Goal: Task Accomplishment & Management: Complete application form

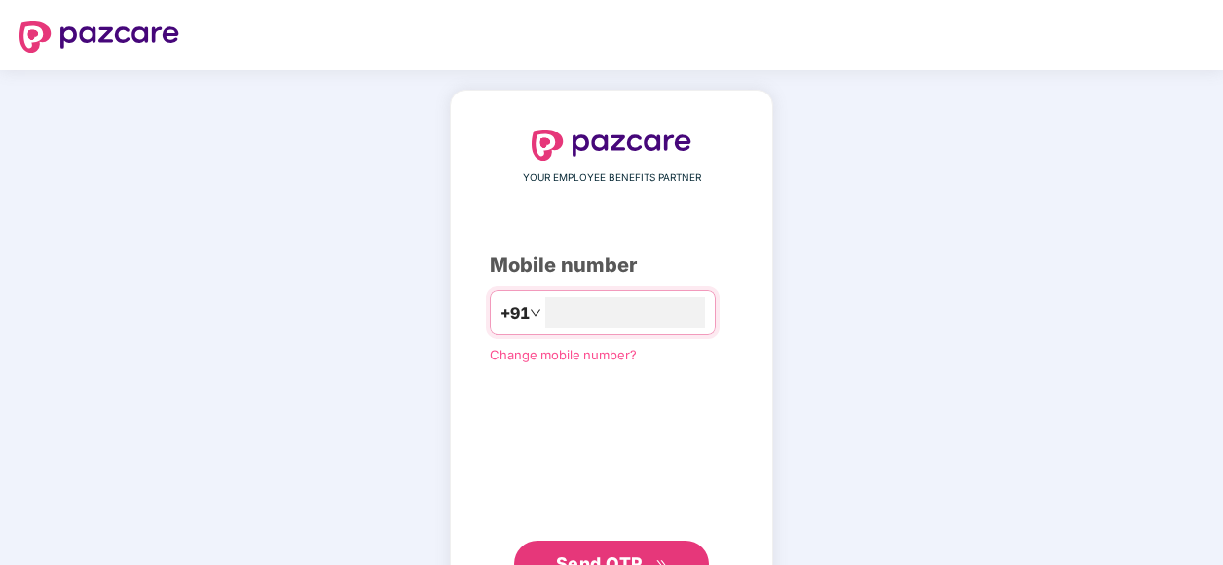
type input "**********"
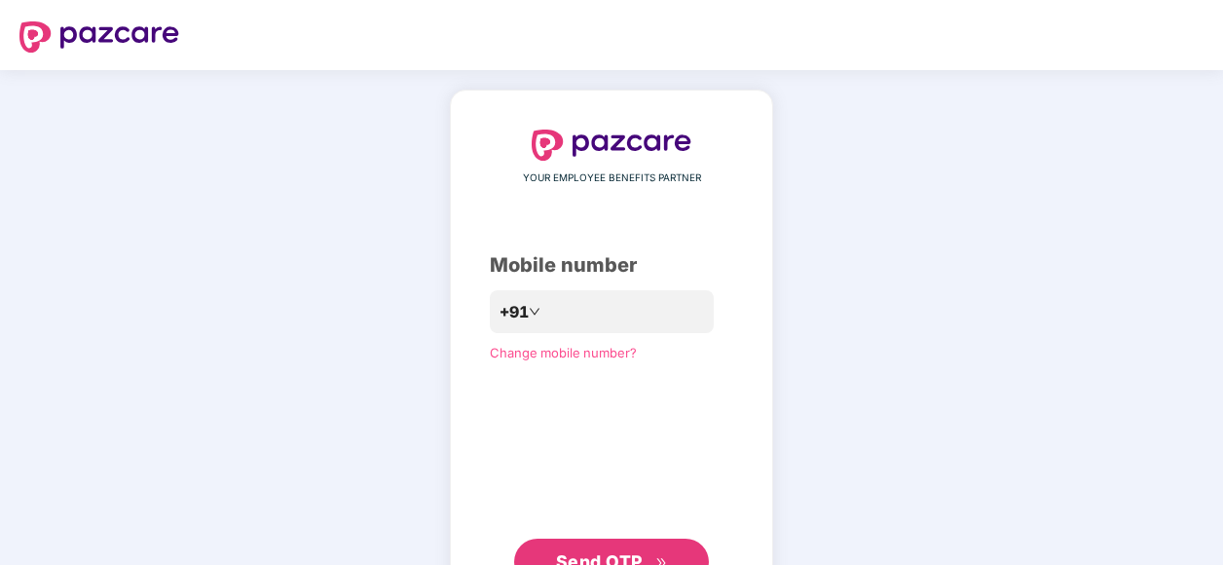
click link "Change mobile number?" at bounding box center [563, 353] width 147 height 16
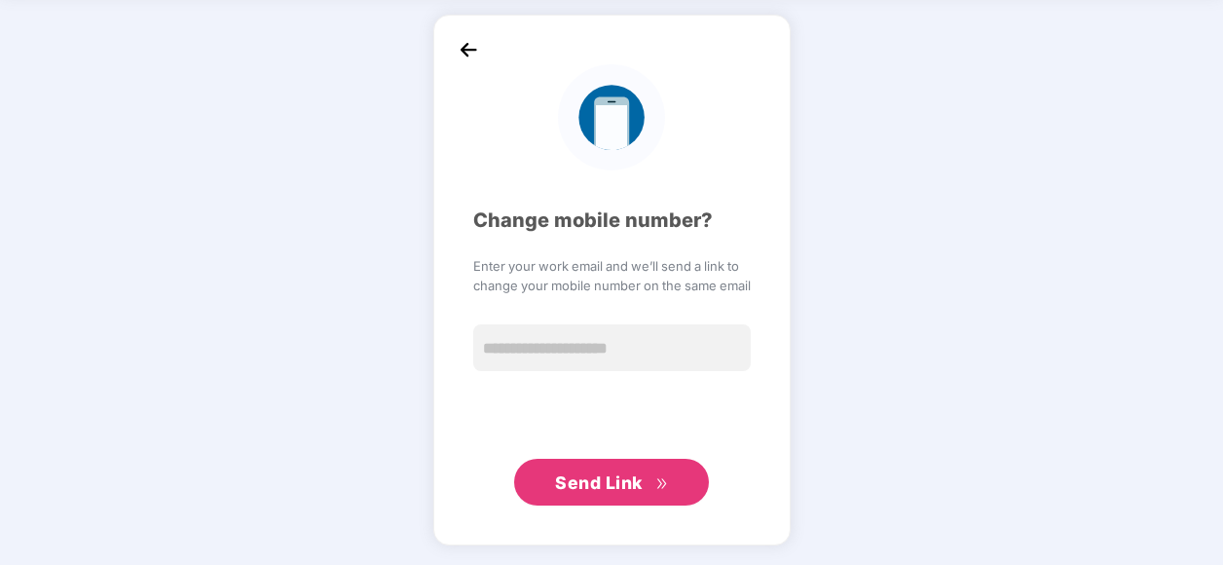
scroll to position [74, 0]
drag, startPoint x: 455, startPoint y: 31, endPoint x: 466, endPoint y: 58, distance: 29.3
click at [466, 42] on div "Change mobile number? Enter your work email and we’ll send a link to change you…" at bounding box center [611, 281] width 357 height 531
click at [464, 58] on img at bounding box center [468, 50] width 29 height 29
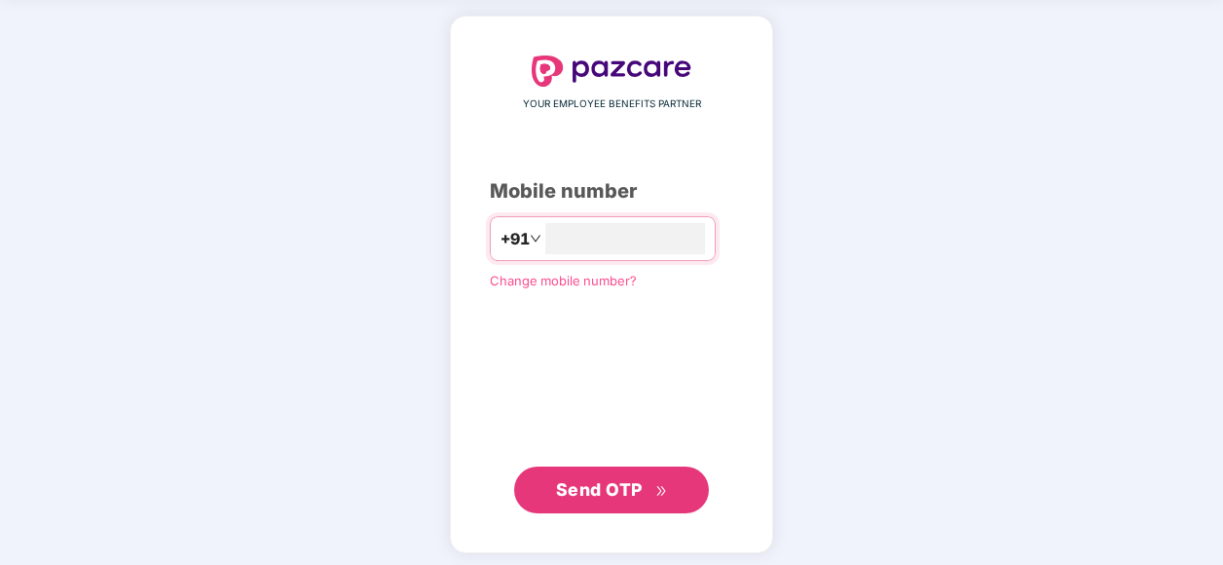
type input "**********"
click at [592, 481] on span "Send OTP" at bounding box center [599, 489] width 87 height 20
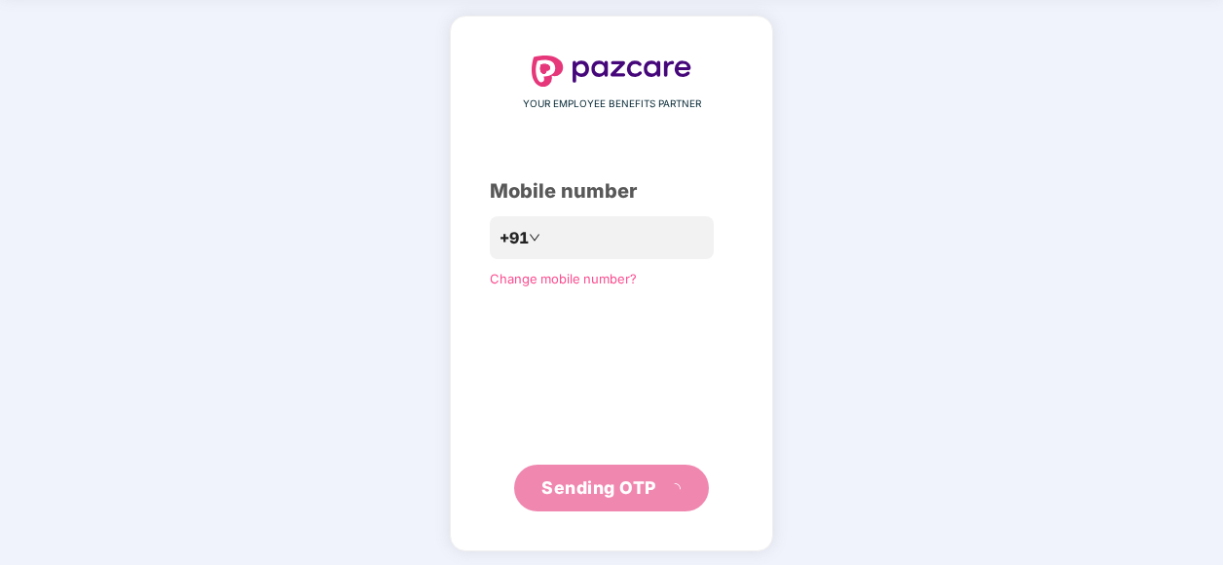
scroll to position [70, 0]
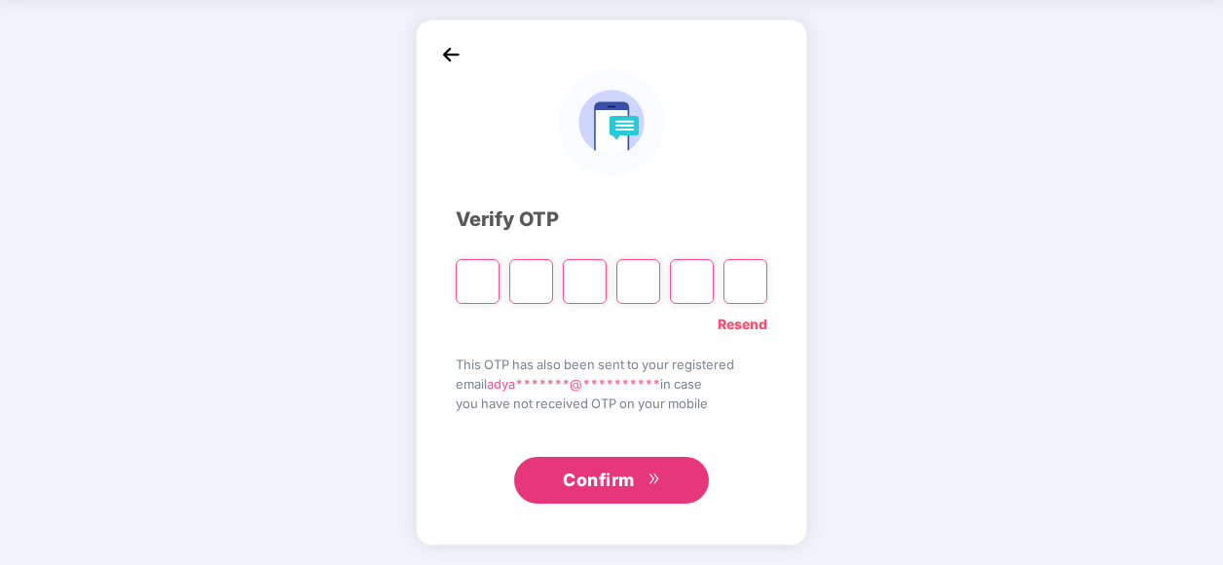
type input "*"
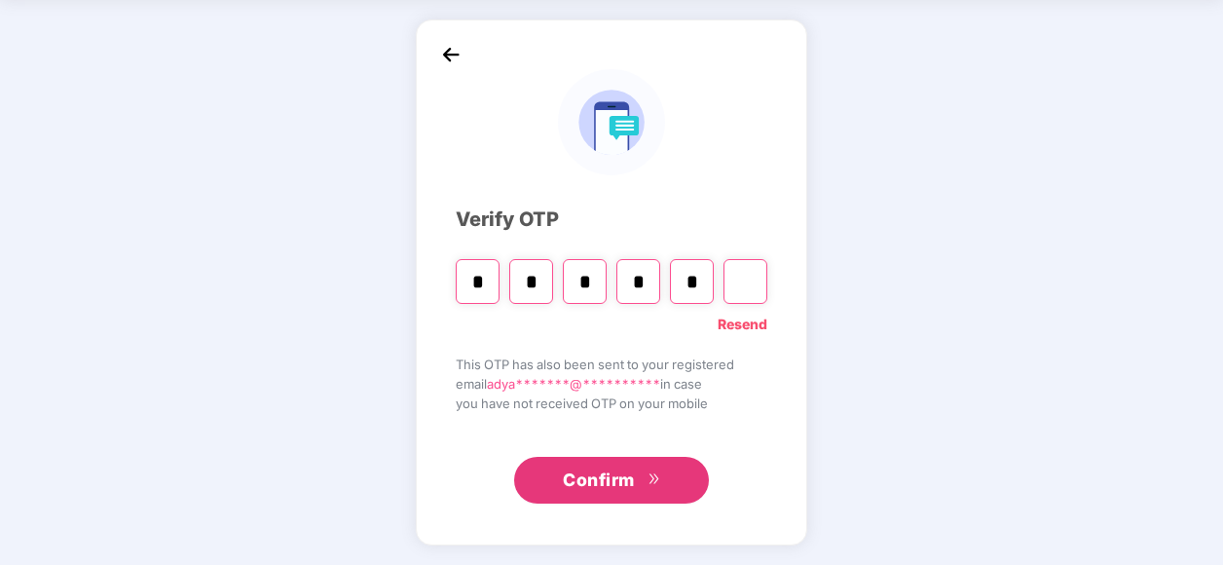
type input "*"
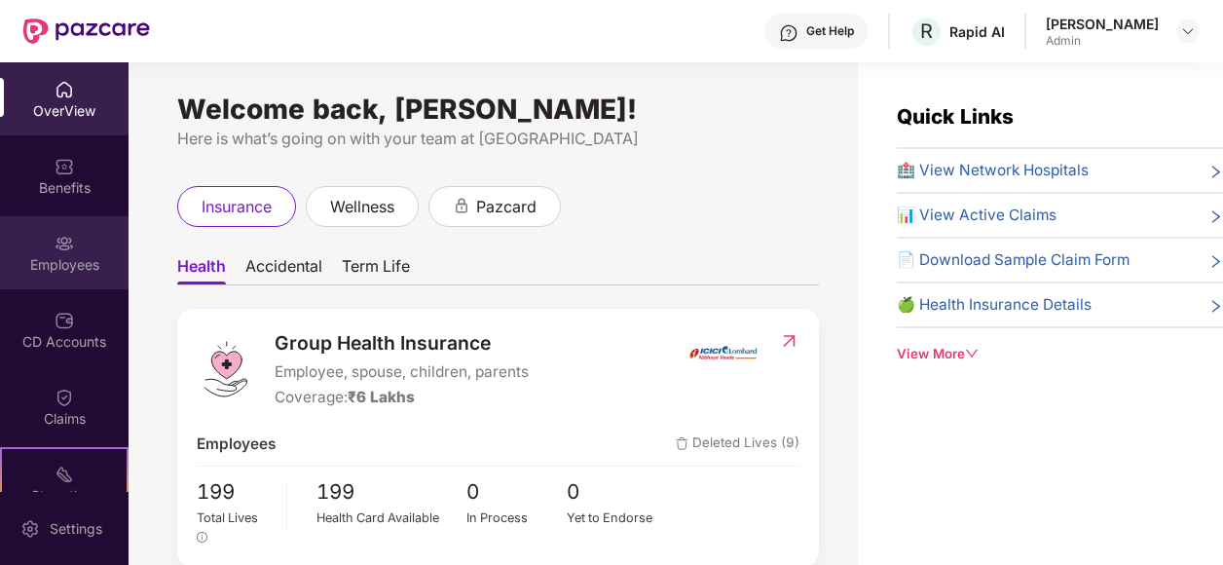
click at [76, 264] on div "Employees" at bounding box center [64, 264] width 129 height 19
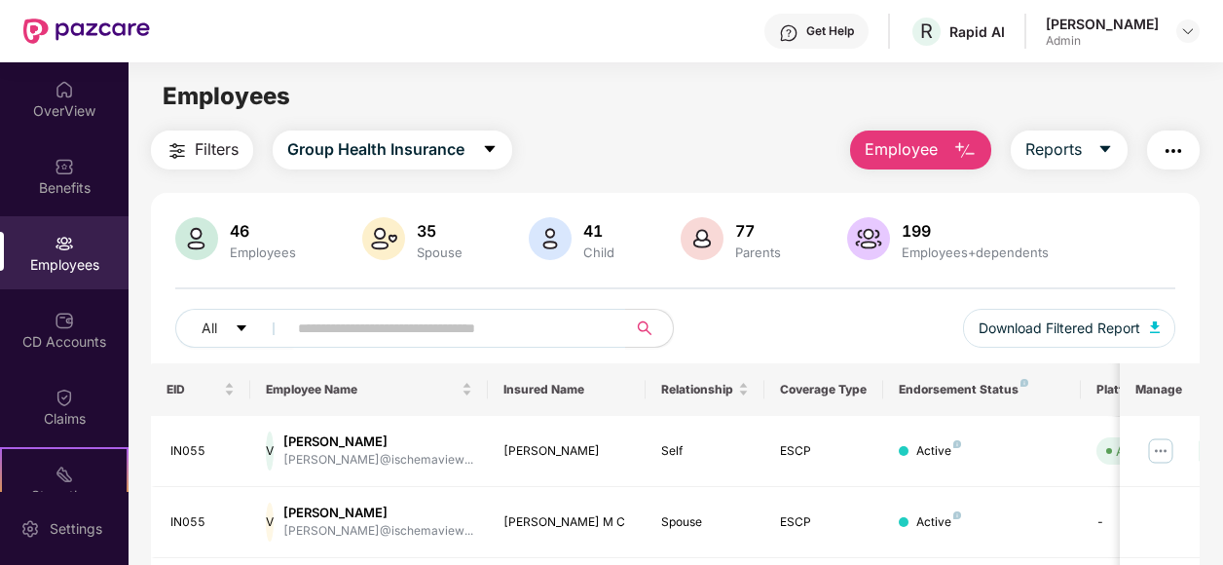
click at [972, 157] on img "button" at bounding box center [964, 150] width 23 height 23
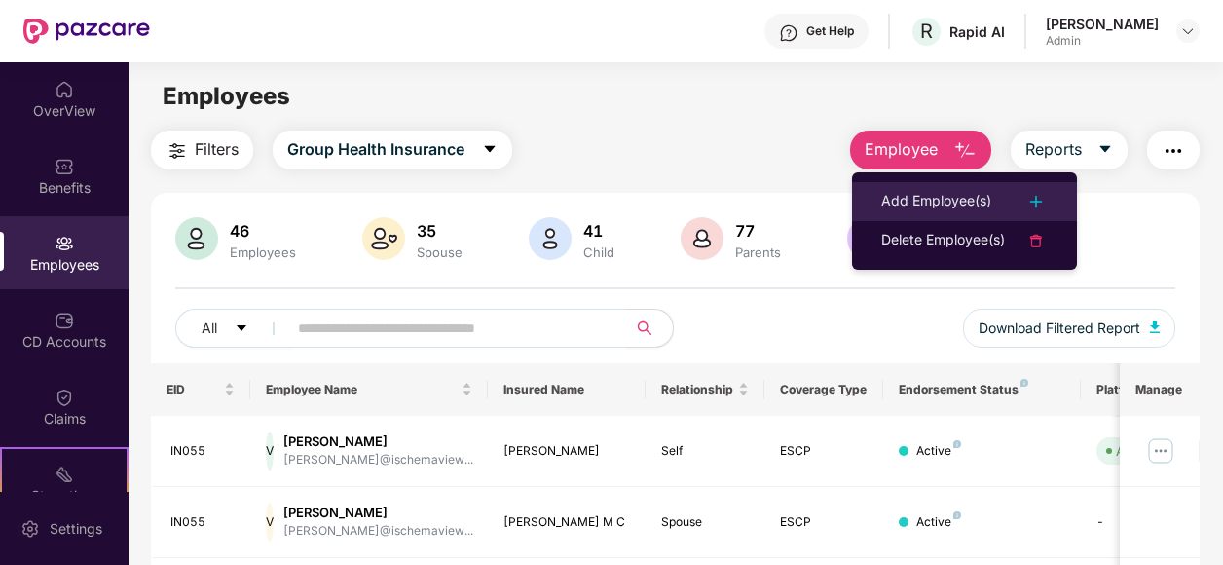
click at [968, 187] on li "Add Employee(s)" at bounding box center [964, 201] width 225 height 39
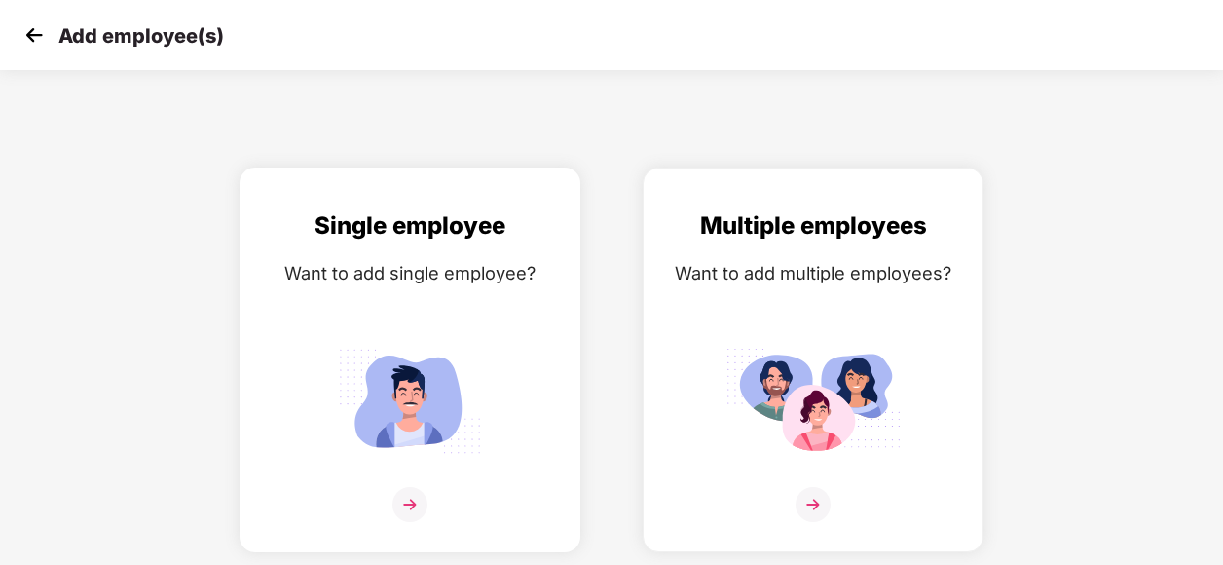
click at [337, 448] on img at bounding box center [409, 401] width 175 height 122
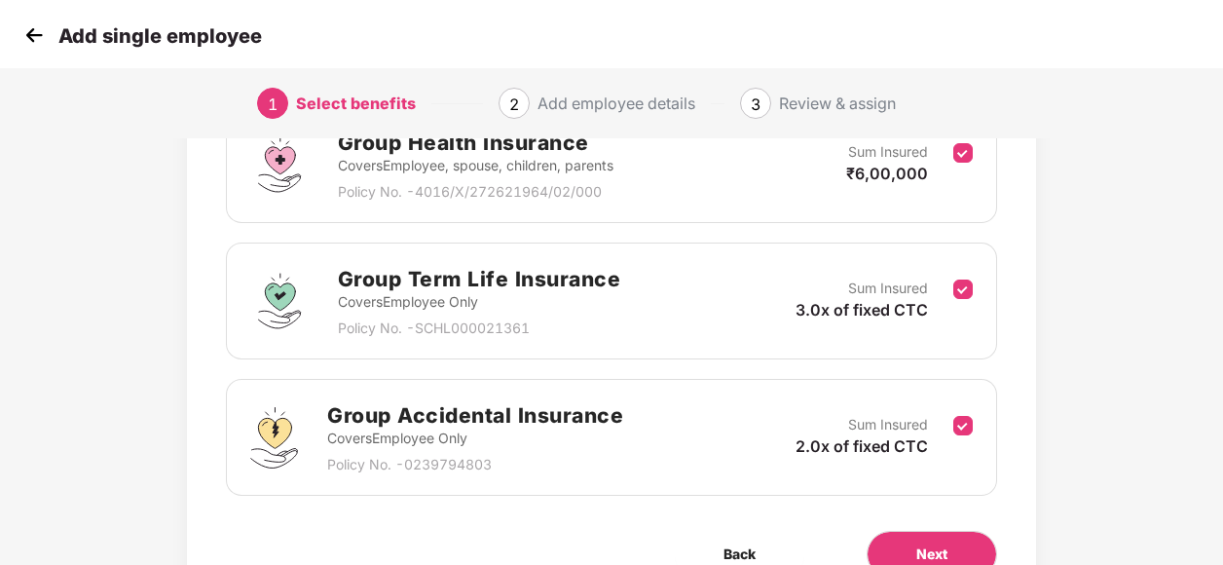
scroll to position [425, 0]
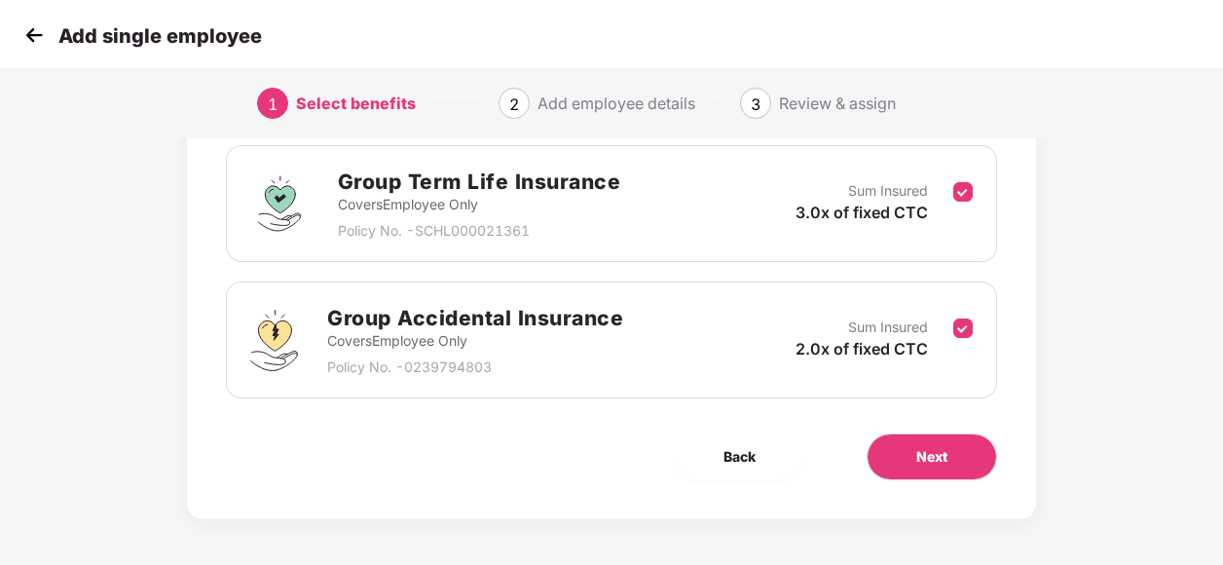
click at [12, 36] on div "Add single employee" at bounding box center [611, 35] width 1223 height 70
click at [21, 37] on img at bounding box center [33, 34] width 29 height 29
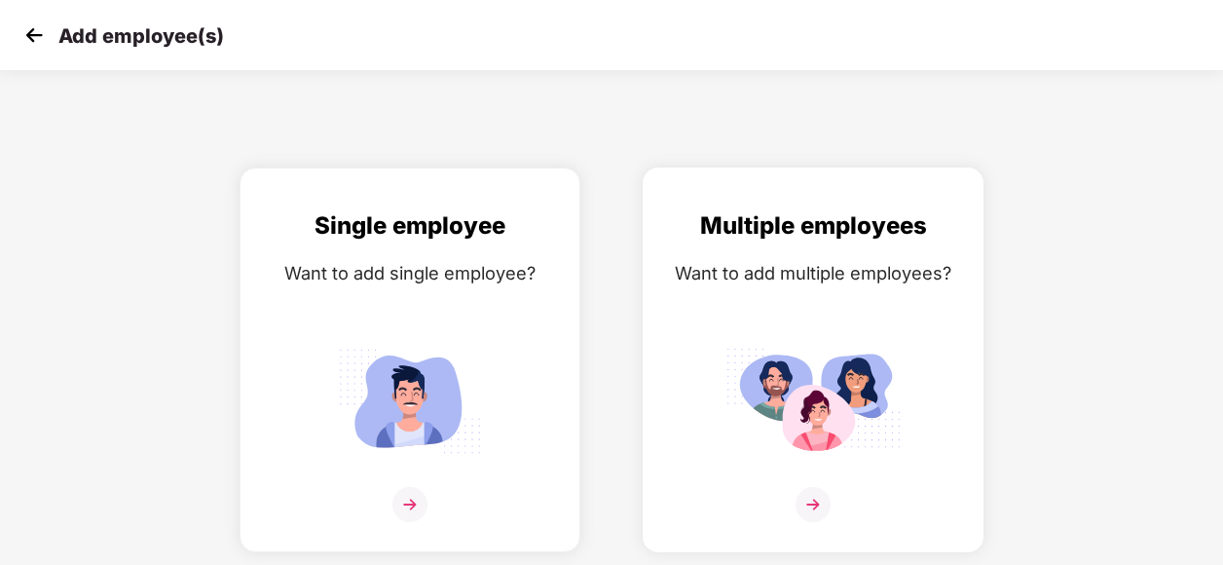
click at [746, 473] on div "Multiple employees Want to add multiple employees?" at bounding box center [813, 376] width 300 height 339
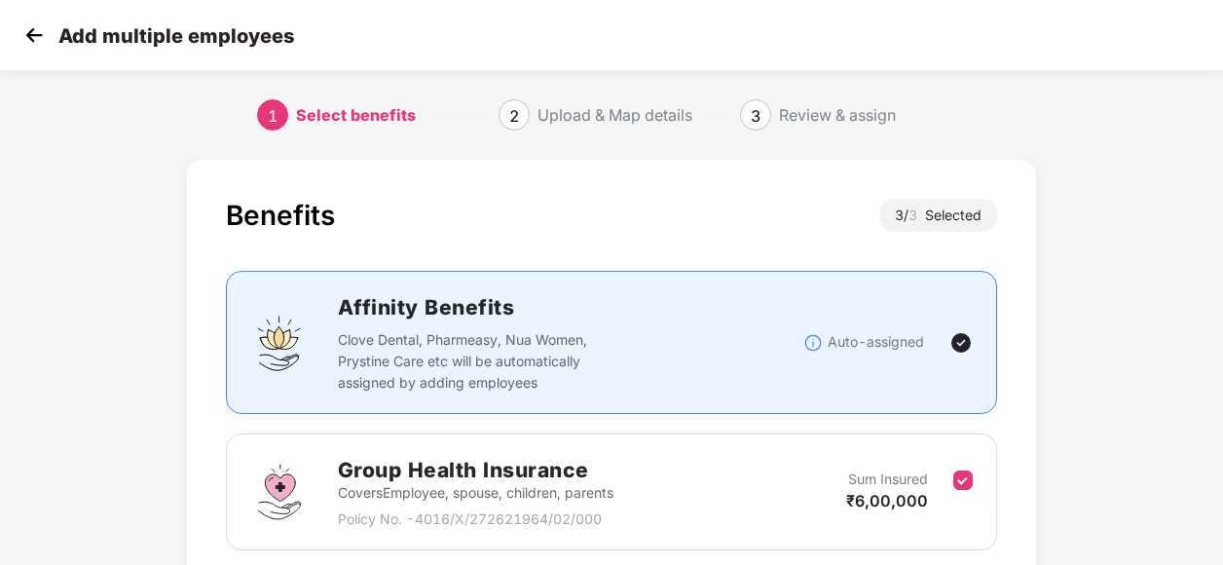
scroll to position [425, 0]
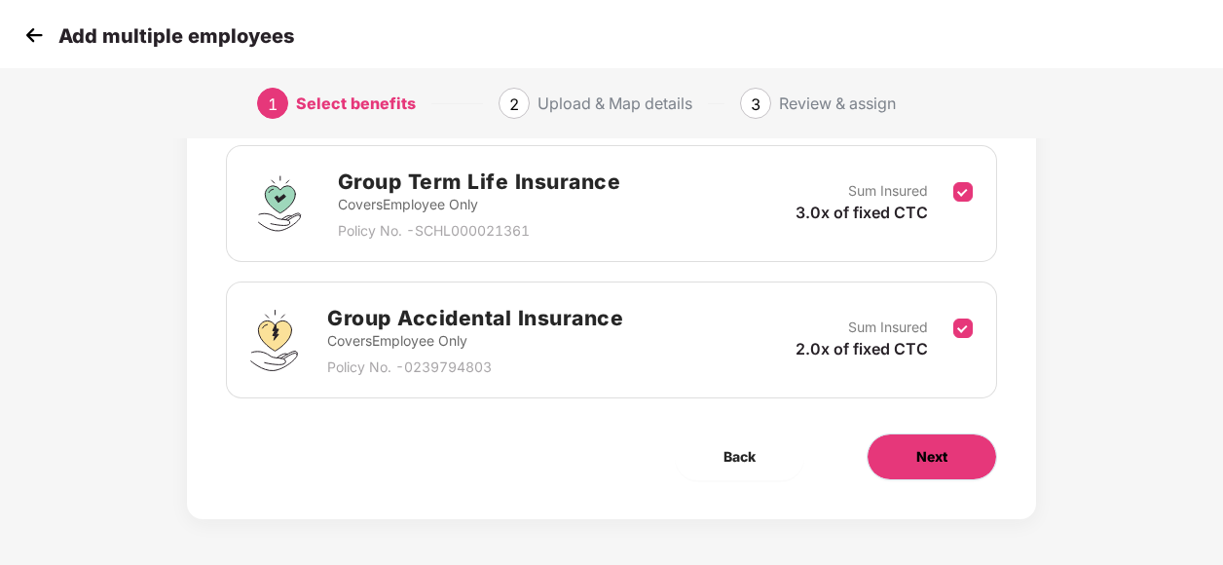
click at [912, 461] on button "Next" at bounding box center [932, 456] width 130 height 47
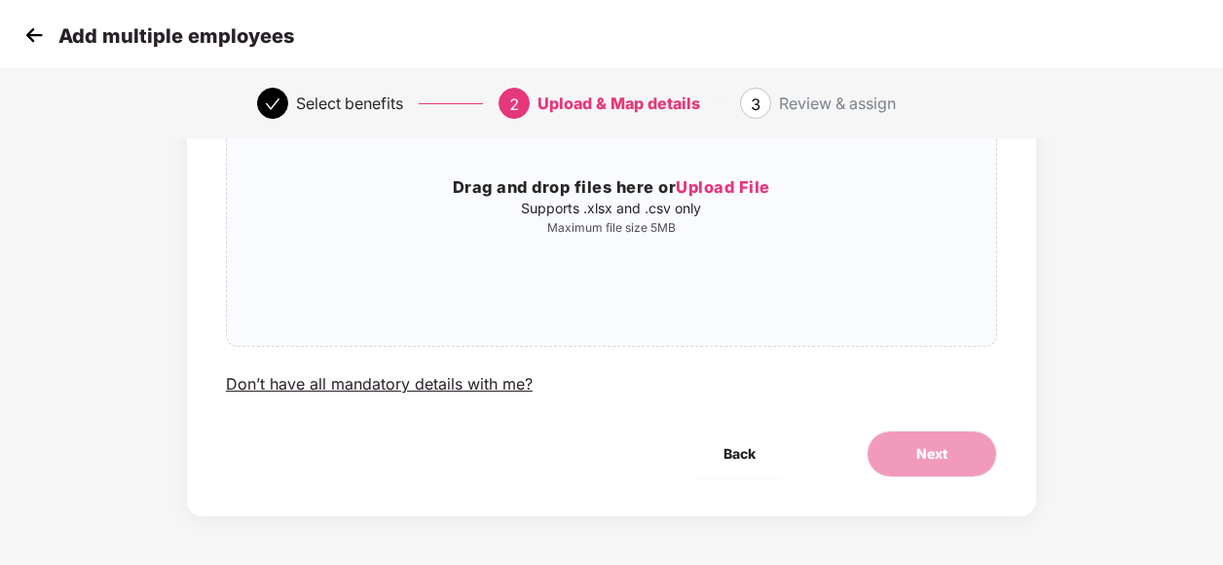
scroll to position [0, 0]
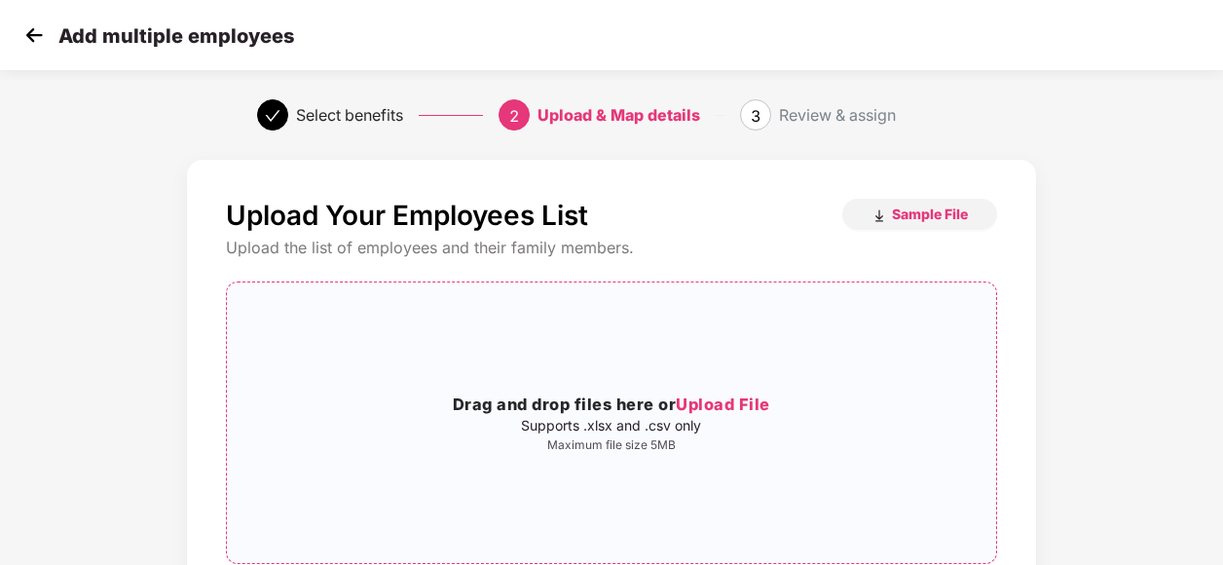
click at [742, 397] on span "Upload File" at bounding box center [723, 403] width 94 height 19
click at [372, 127] on div "Select benefits" at bounding box center [349, 114] width 107 height 31
click at [885, 211] on img "button" at bounding box center [880, 216] width 16 height 16
click at [1081, 291] on div "Upload Your Employees List Sample File Upload the list of employees and their f…" at bounding box center [612, 466] width 1020 height 632
click at [728, 391] on div "Drag and drop files here or Upload File Supports .xlsx and .csv only Maximum fi…" at bounding box center [611, 422] width 769 height 249
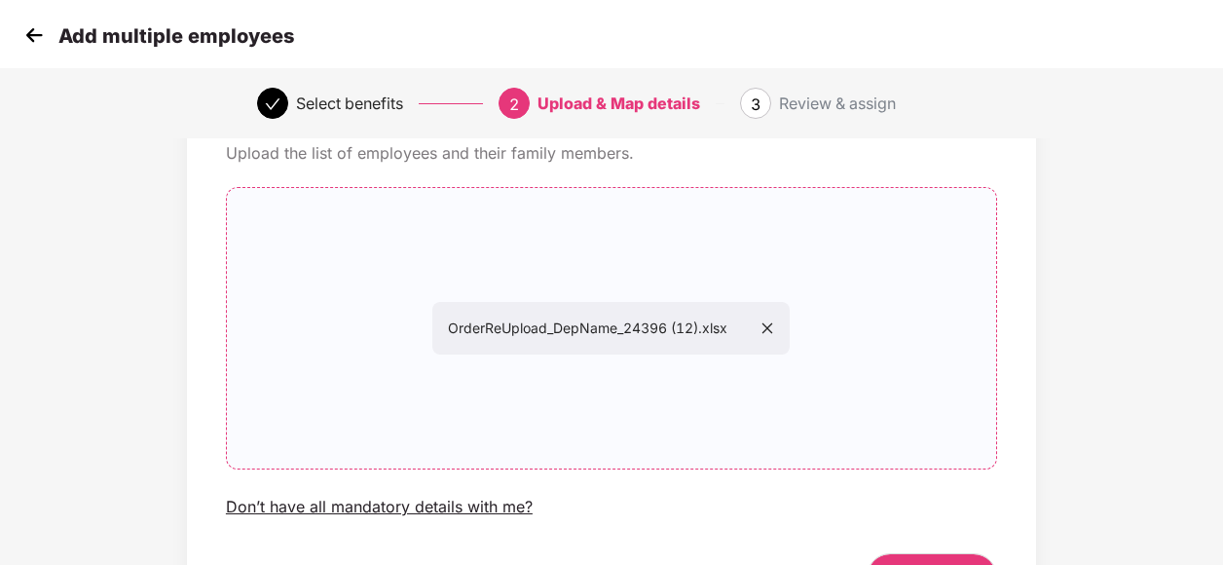
scroll to position [217, 0]
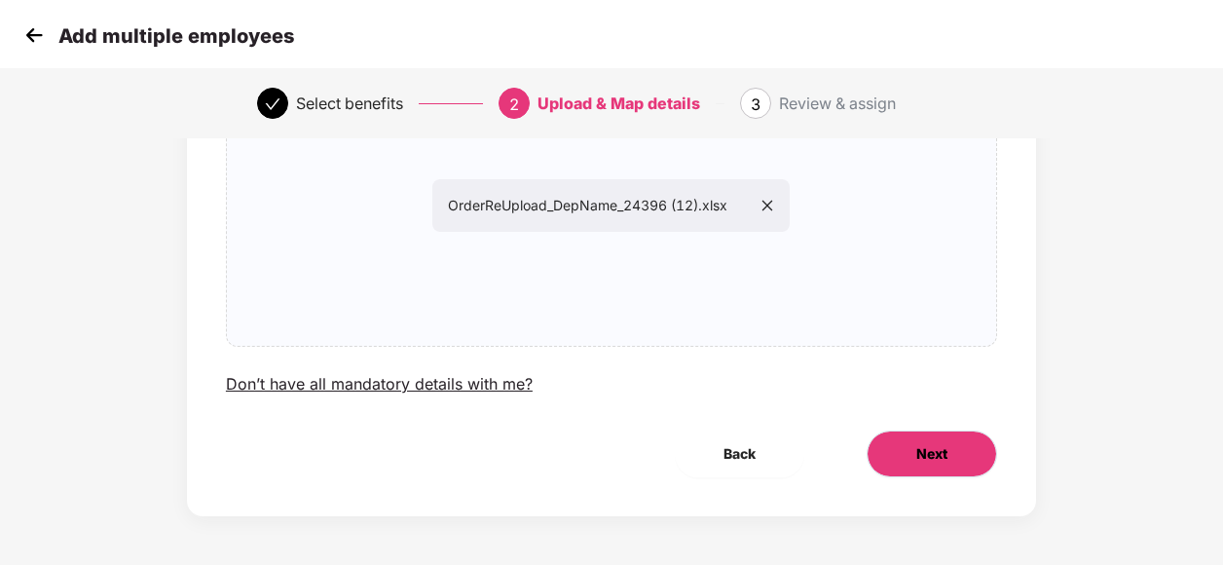
click at [962, 443] on button "Next" at bounding box center [932, 453] width 130 height 47
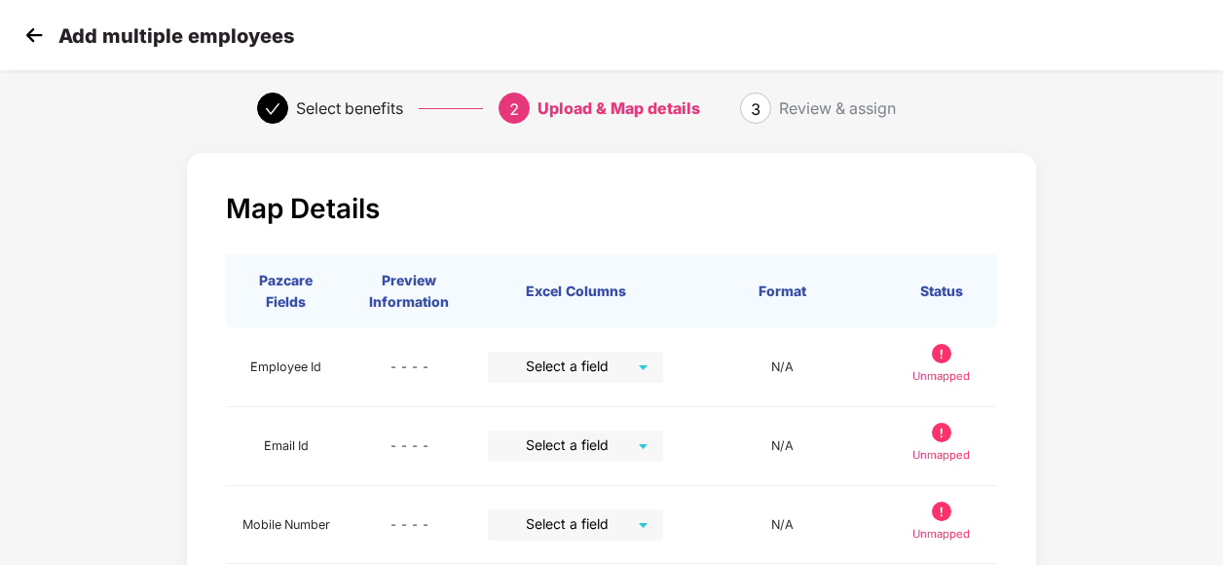
scroll to position [0, 0]
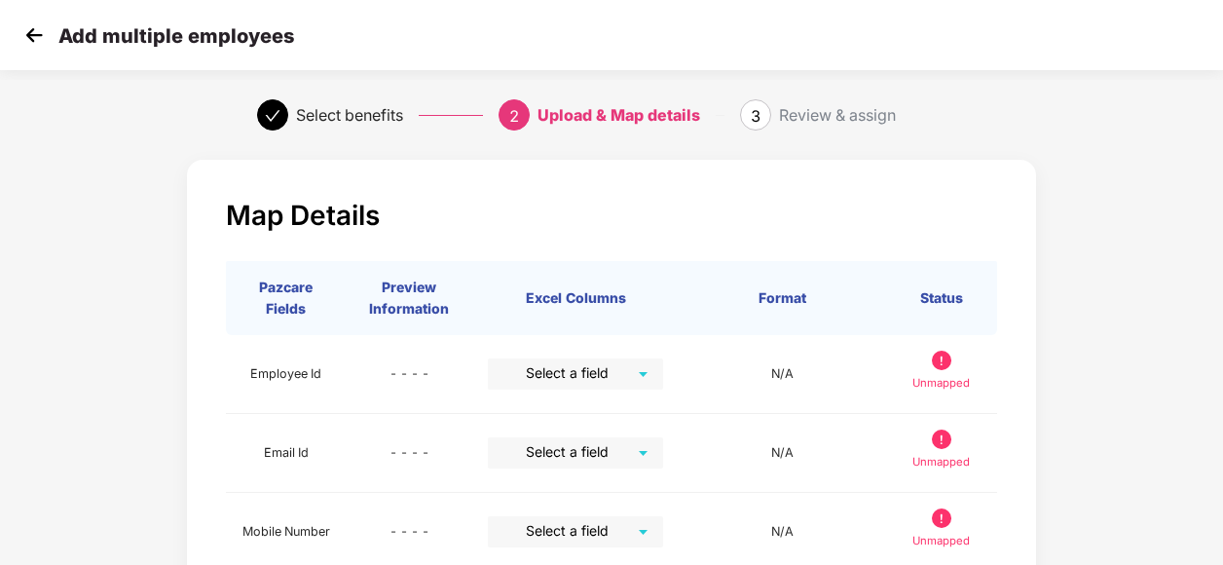
click at [553, 112] on div "Upload & Map details" at bounding box center [619, 114] width 163 height 31
click at [44, 33] on img at bounding box center [33, 34] width 29 height 29
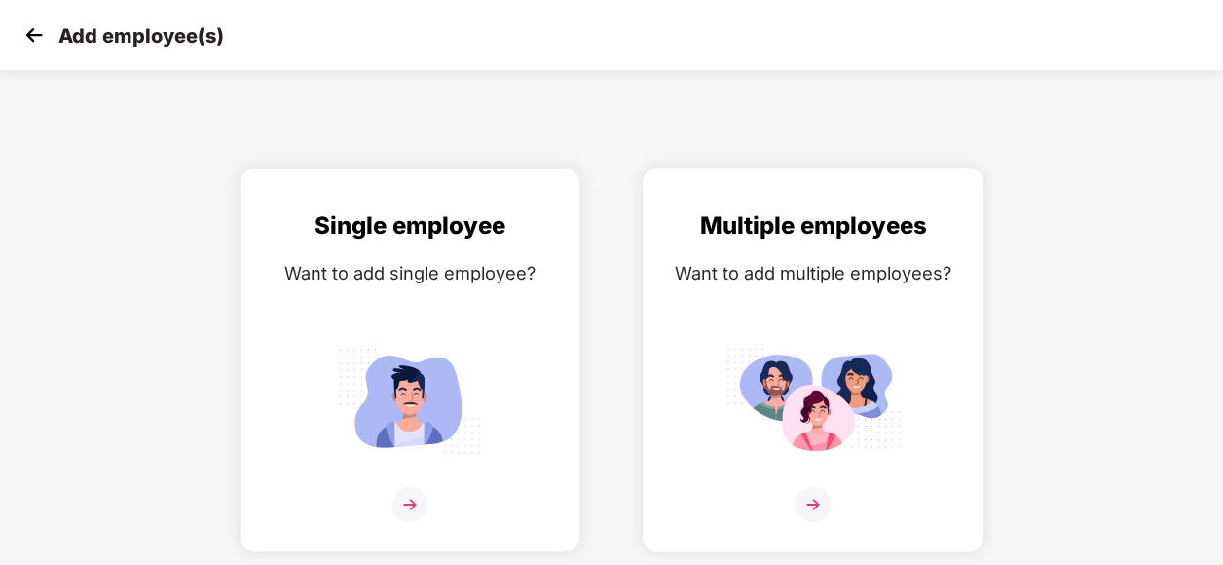
click at [777, 447] on img at bounding box center [813, 401] width 175 height 122
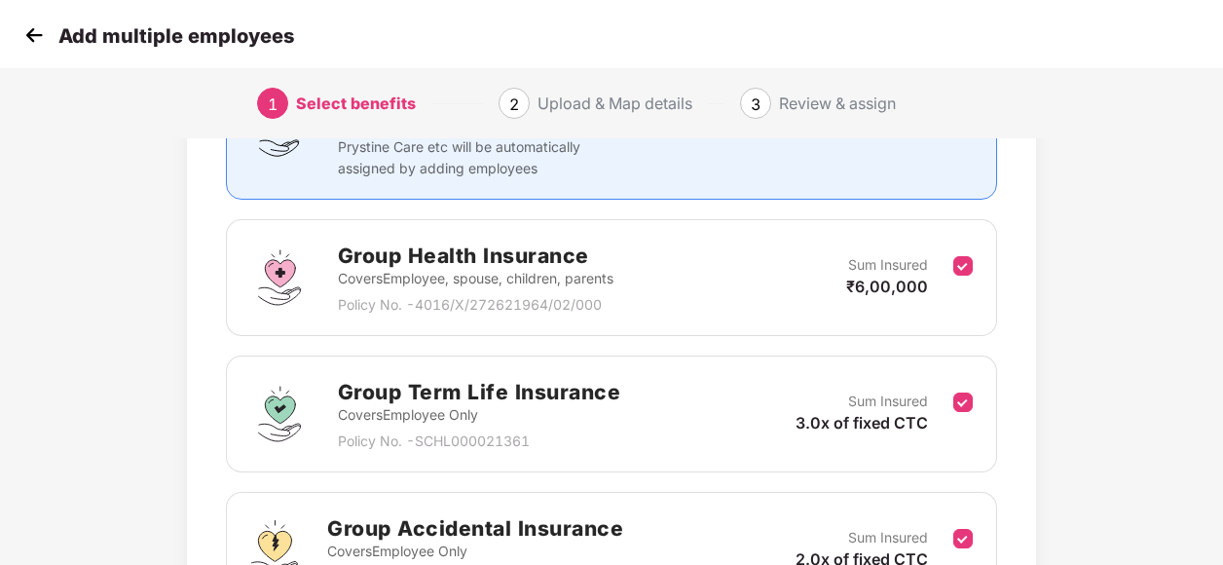
scroll to position [425, 0]
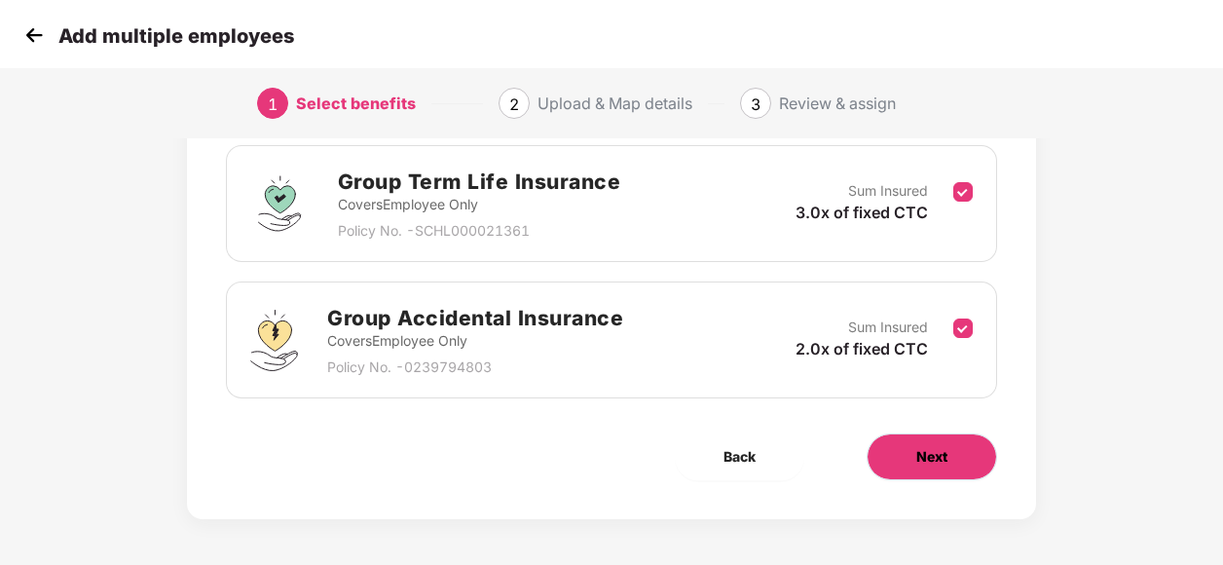
click at [908, 446] on button "Next" at bounding box center [932, 456] width 130 height 47
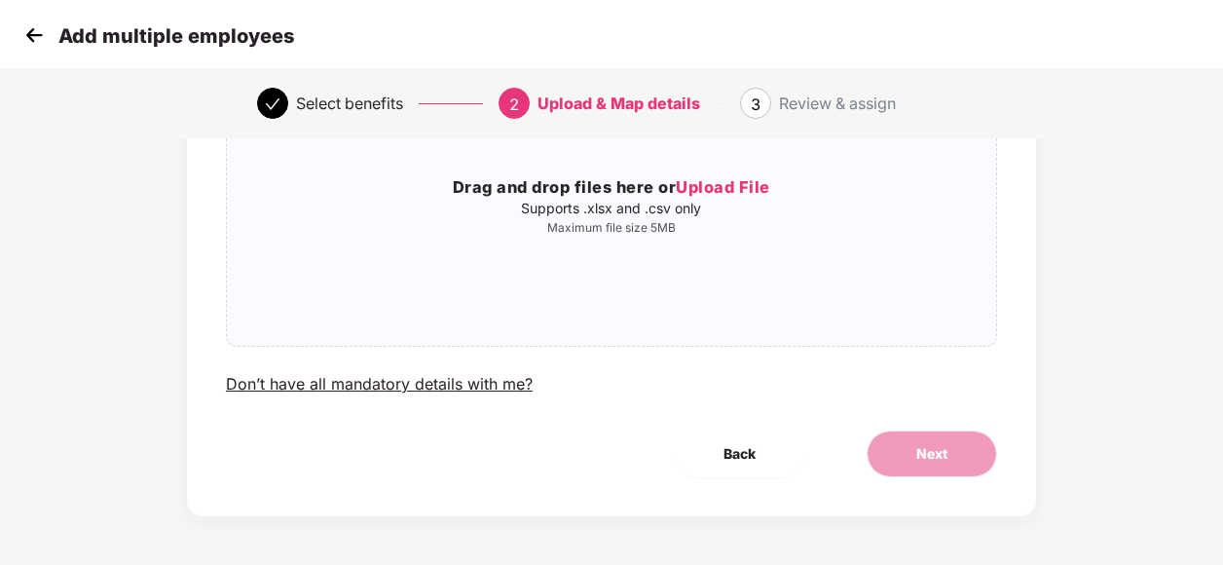
scroll to position [0, 0]
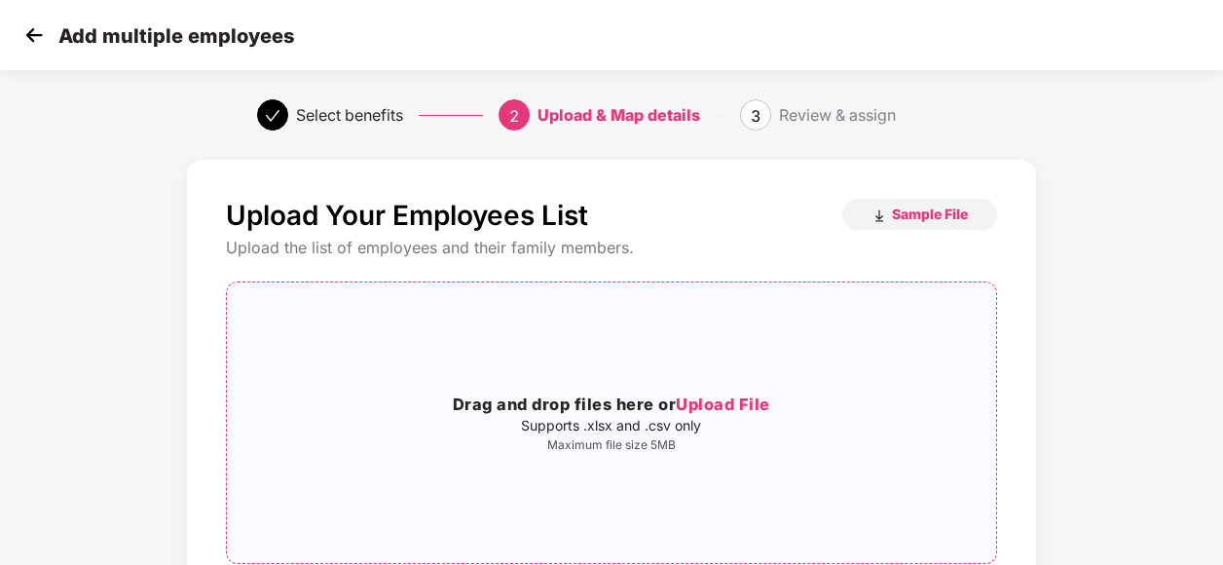
click at [732, 391] on div "Drag and drop files here or Upload File Supports .xlsx and .csv only Maximum fi…" at bounding box center [611, 422] width 769 height 249
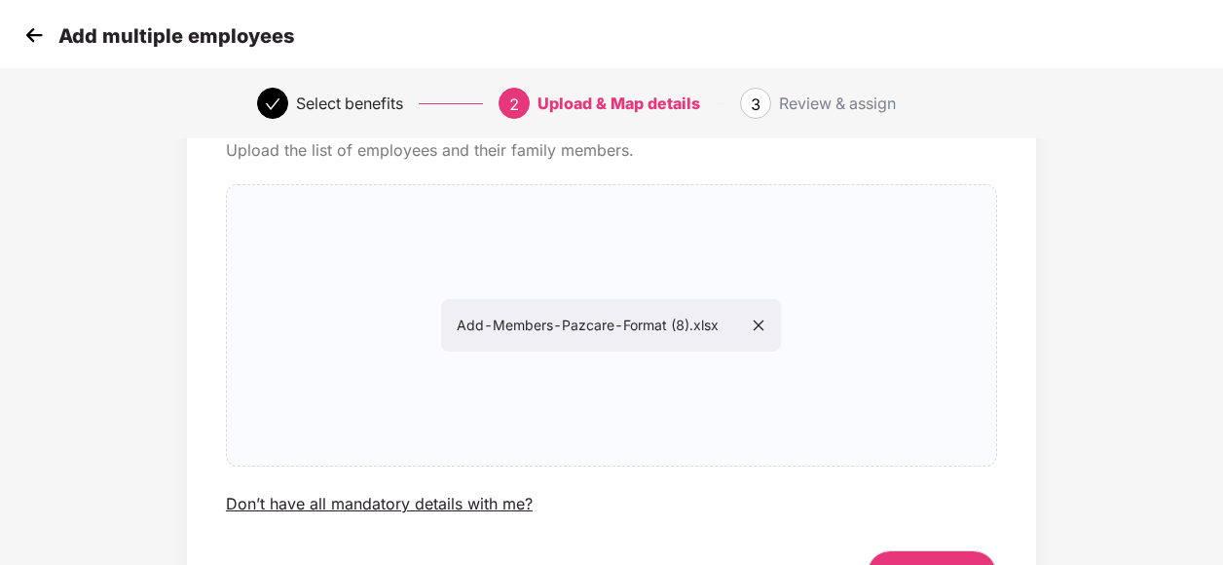
scroll to position [217, 0]
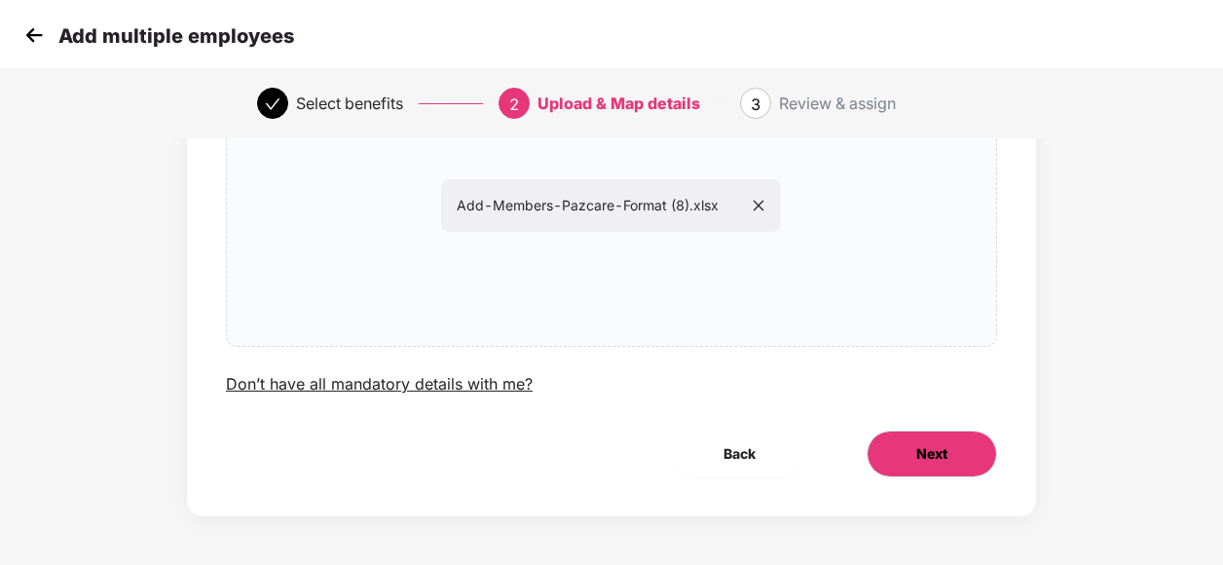
click at [932, 466] on button "Next" at bounding box center [932, 453] width 130 height 47
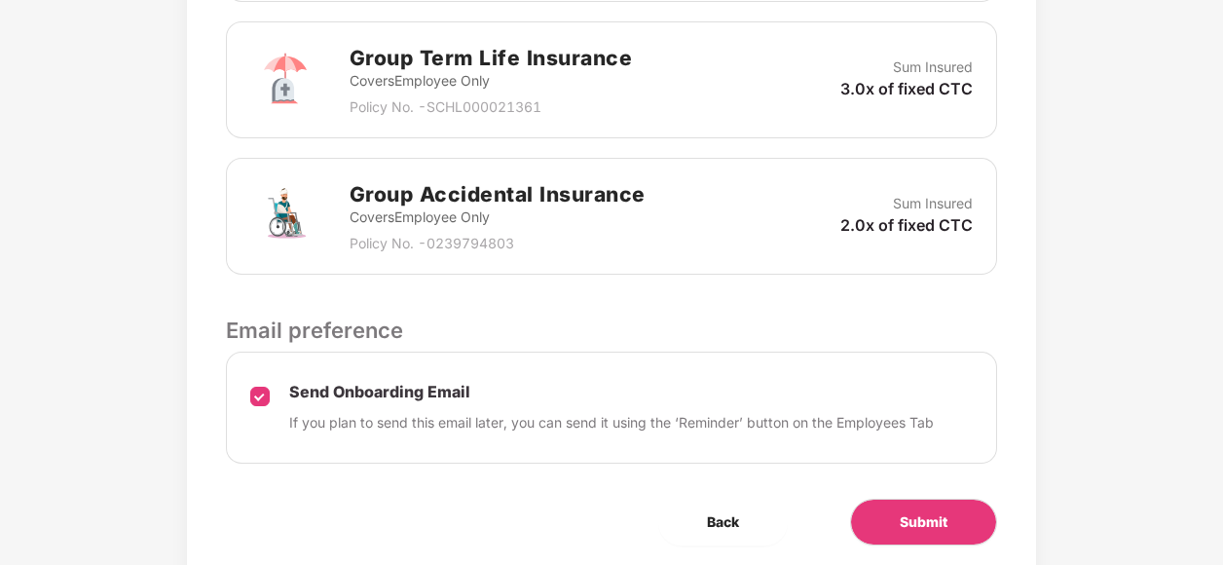
scroll to position [811, 0]
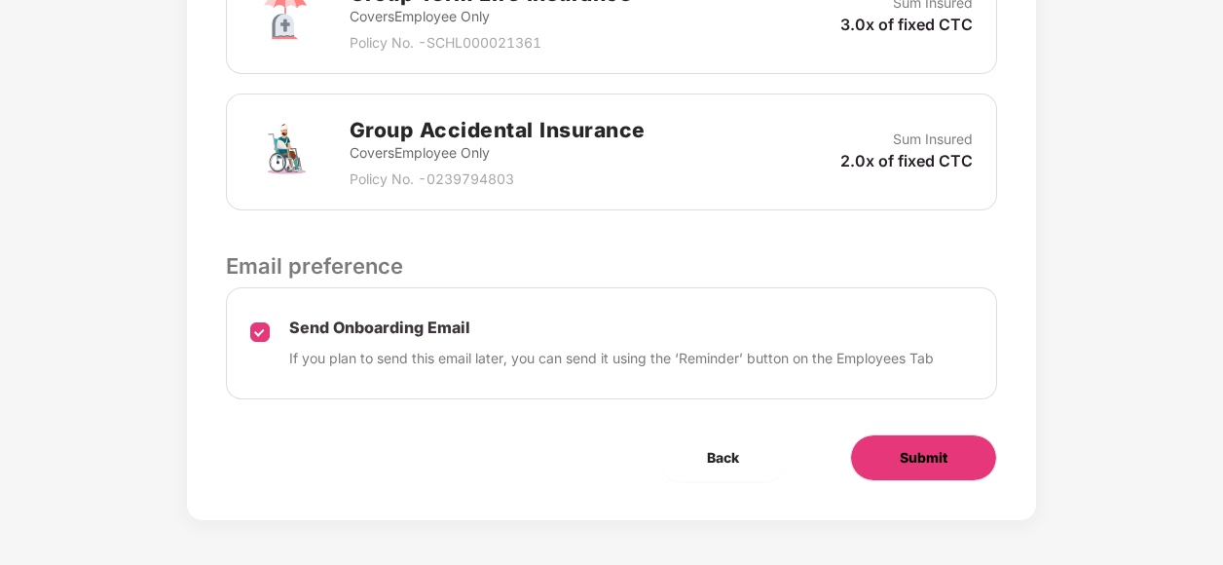
click at [941, 448] on span "Submit" at bounding box center [924, 457] width 48 height 21
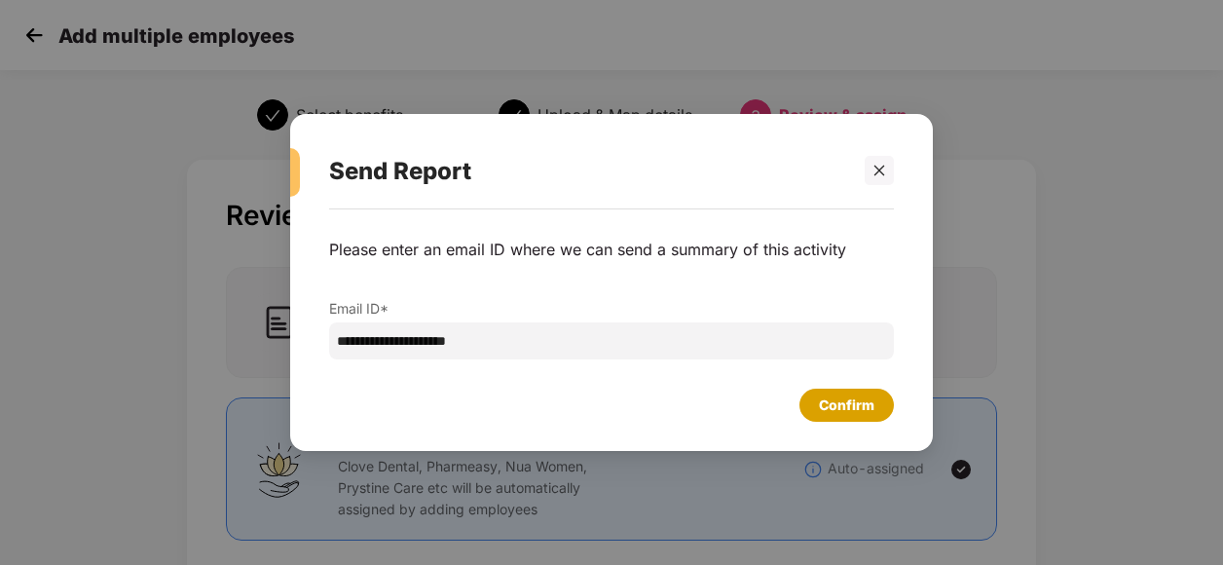
click at [824, 406] on div "Confirm" at bounding box center [847, 404] width 56 height 21
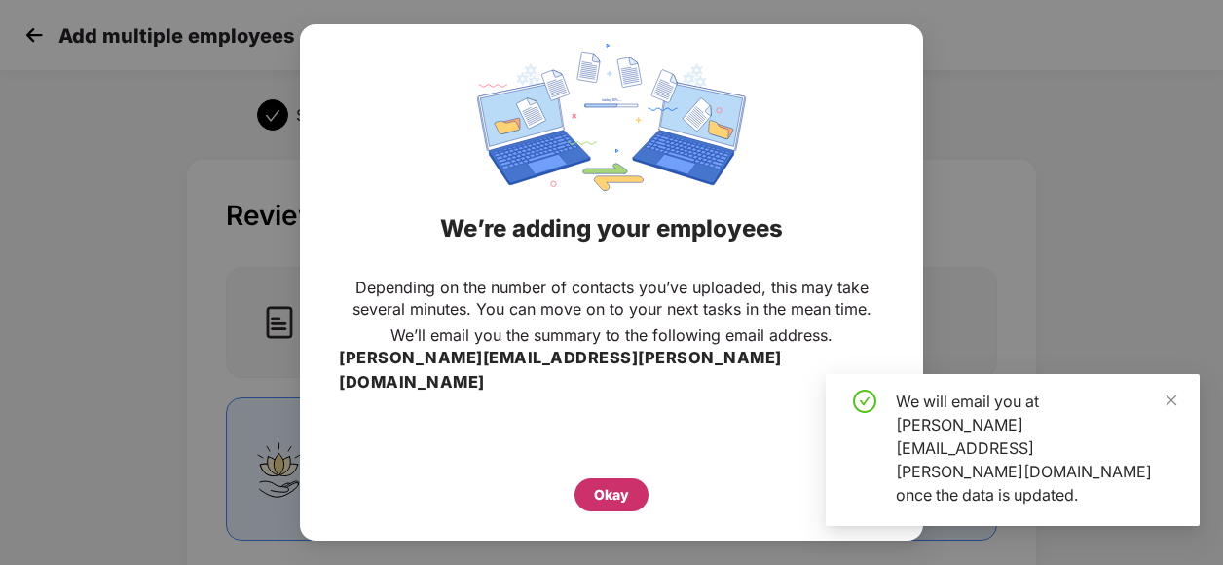
click at [610, 494] on div "Okay" at bounding box center [612, 494] width 74 height 33
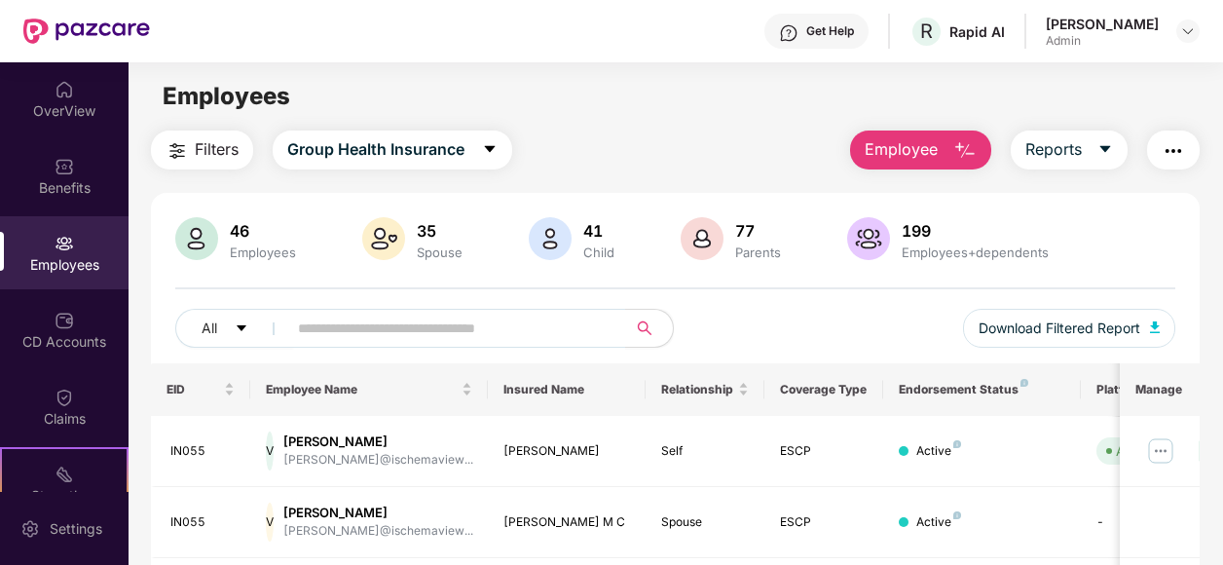
click at [267, 244] on div "Employees" at bounding box center [263, 252] width 74 height 16
click at [419, 446] on div "[PERSON_NAME]" at bounding box center [378, 441] width 190 height 19
click at [1175, 452] on img at bounding box center [1160, 450] width 31 height 31
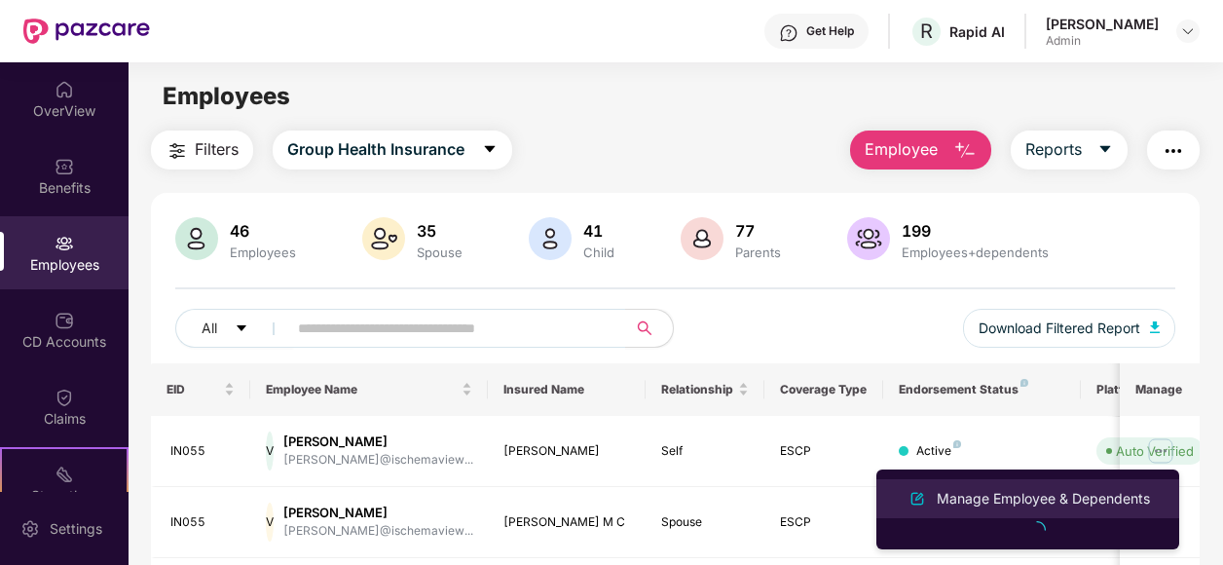
click at [1074, 497] on div "Manage Employee & Dependents" at bounding box center [1043, 498] width 221 height 21
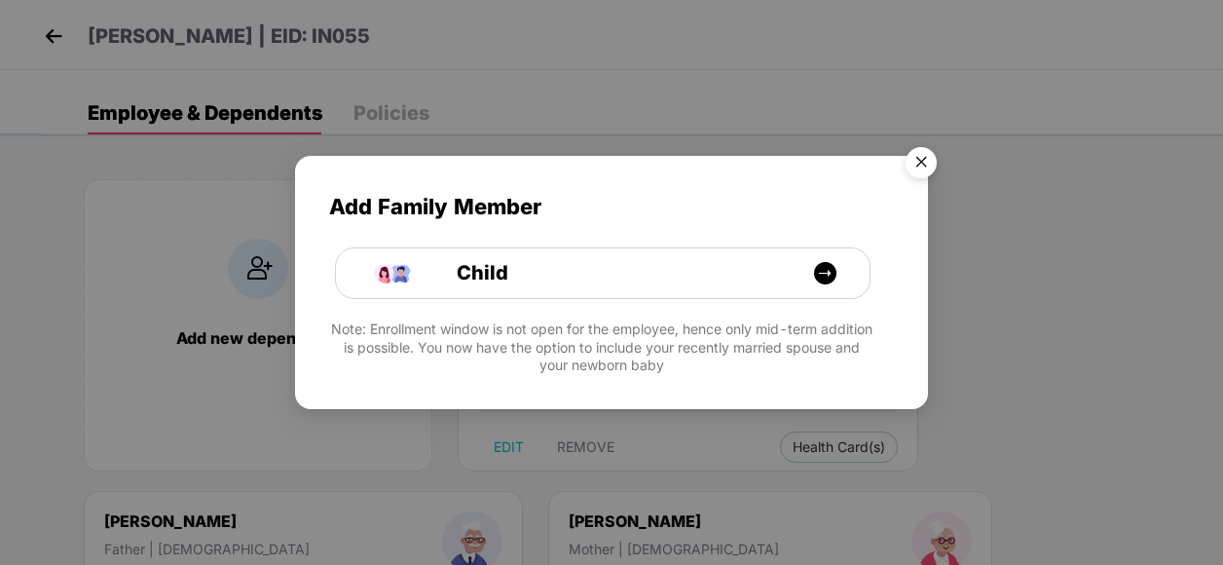
click at [921, 155] on img "Close" at bounding box center [921, 165] width 55 height 55
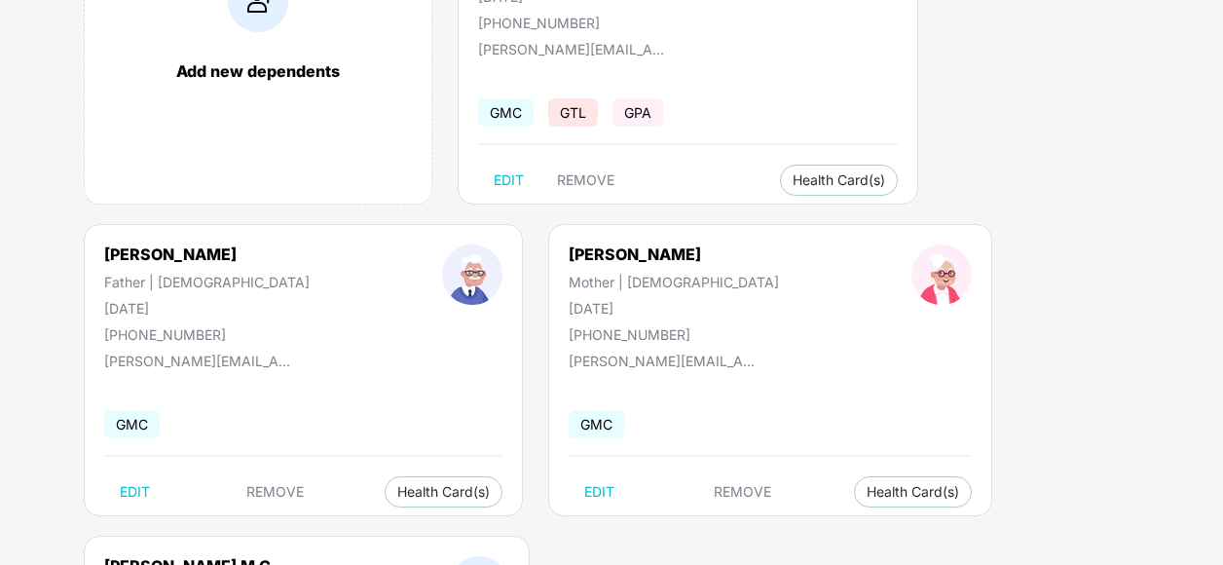
scroll to position [169, 0]
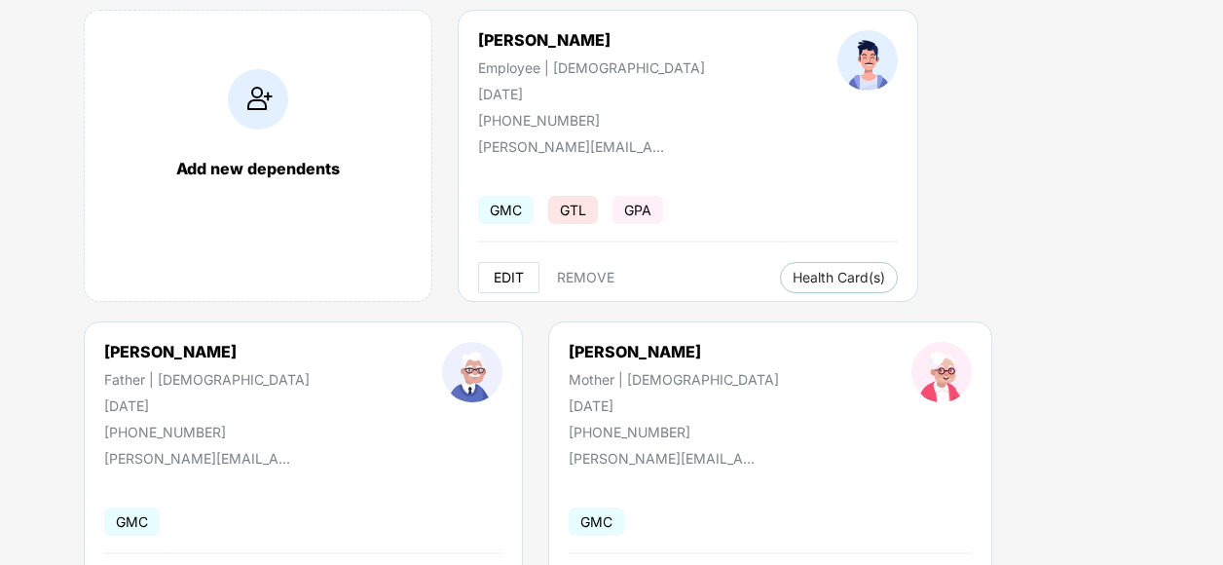
click at [506, 277] on span "EDIT" at bounding box center [509, 278] width 30 height 16
select select "****"
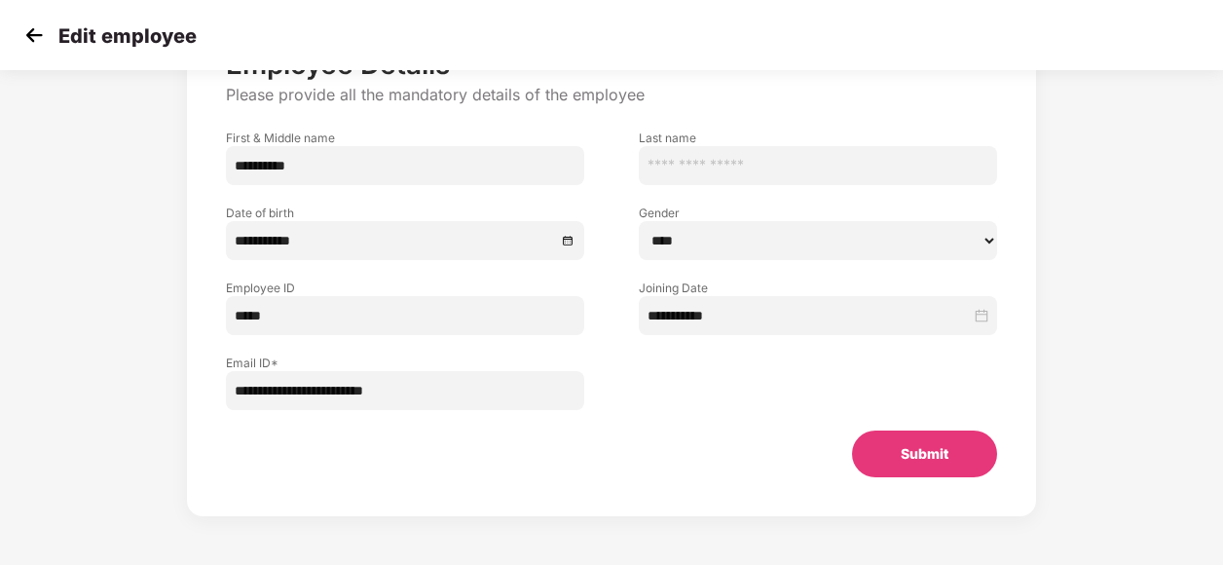
scroll to position [144, 0]
click at [486, 231] on input "**********" at bounding box center [395, 240] width 321 height 21
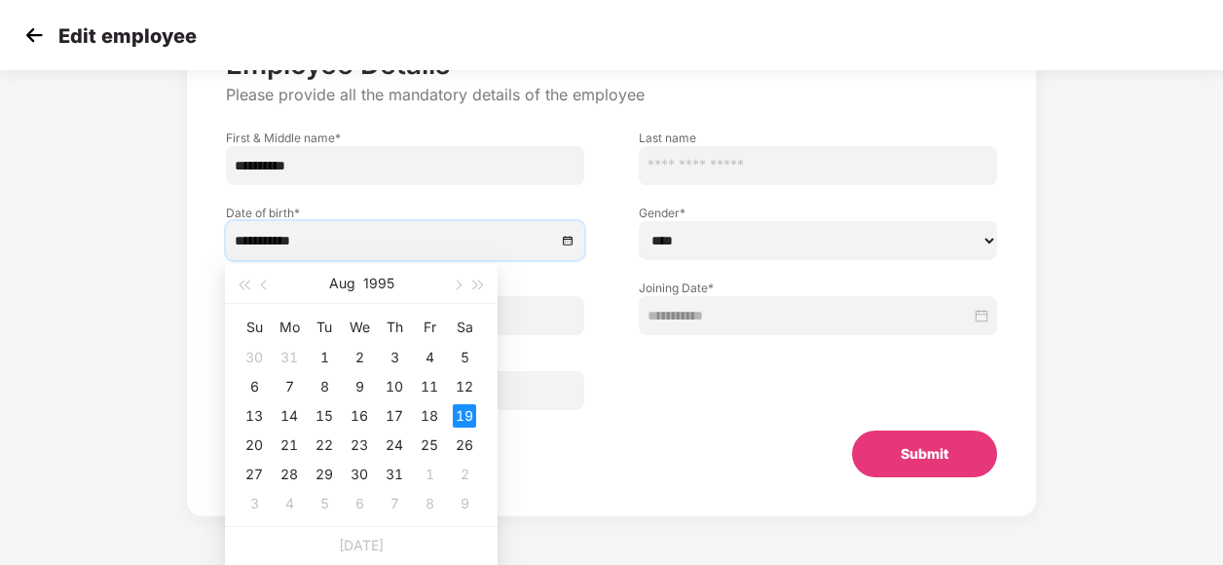
click at [752, 106] on div "**********" at bounding box center [611, 262] width 771 height 429
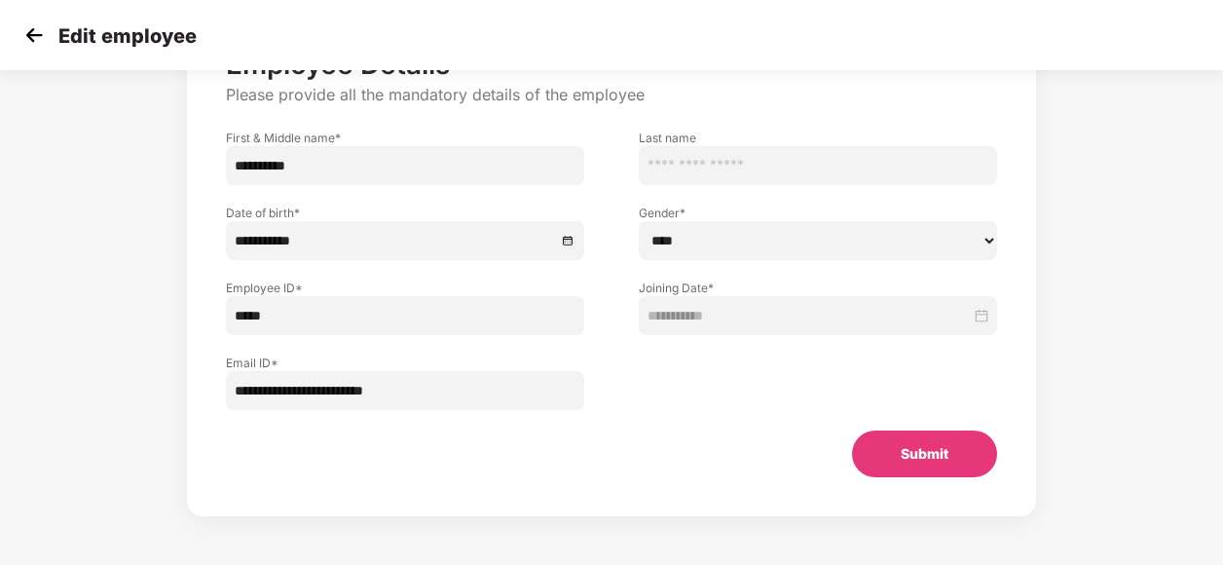
drag, startPoint x: 871, startPoint y: 352, endPoint x: 902, endPoint y: 317, distance: 46.2
click at [882, 335] on div at bounding box center [818, 372] width 413 height 75
click at [976, 283] on label "Joining Date *" at bounding box center [818, 287] width 358 height 17
click at [971, 313] on div "**********" at bounding box center [818, 315] width 341 height 21
